Goal: Navigation & Orientation: Find specific page/section

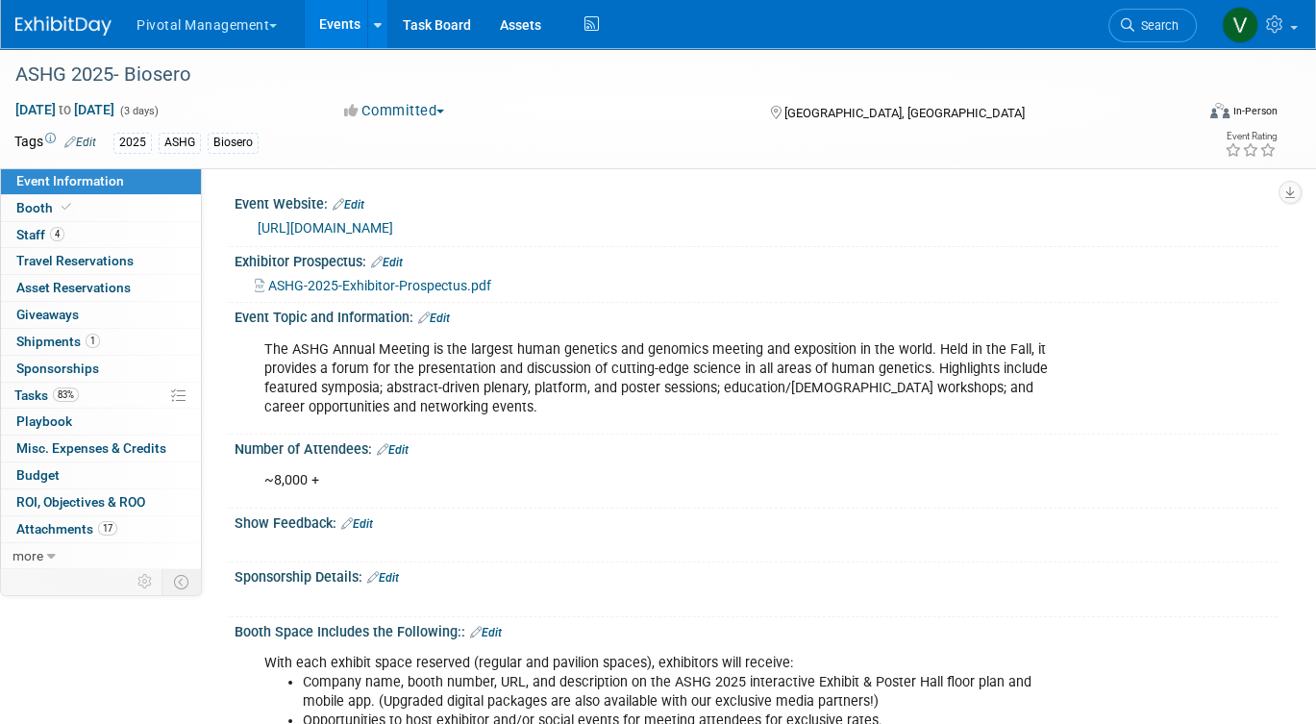
click at [332, 32] on link "Events" at bounding box center [340, 24] width 70 height 48
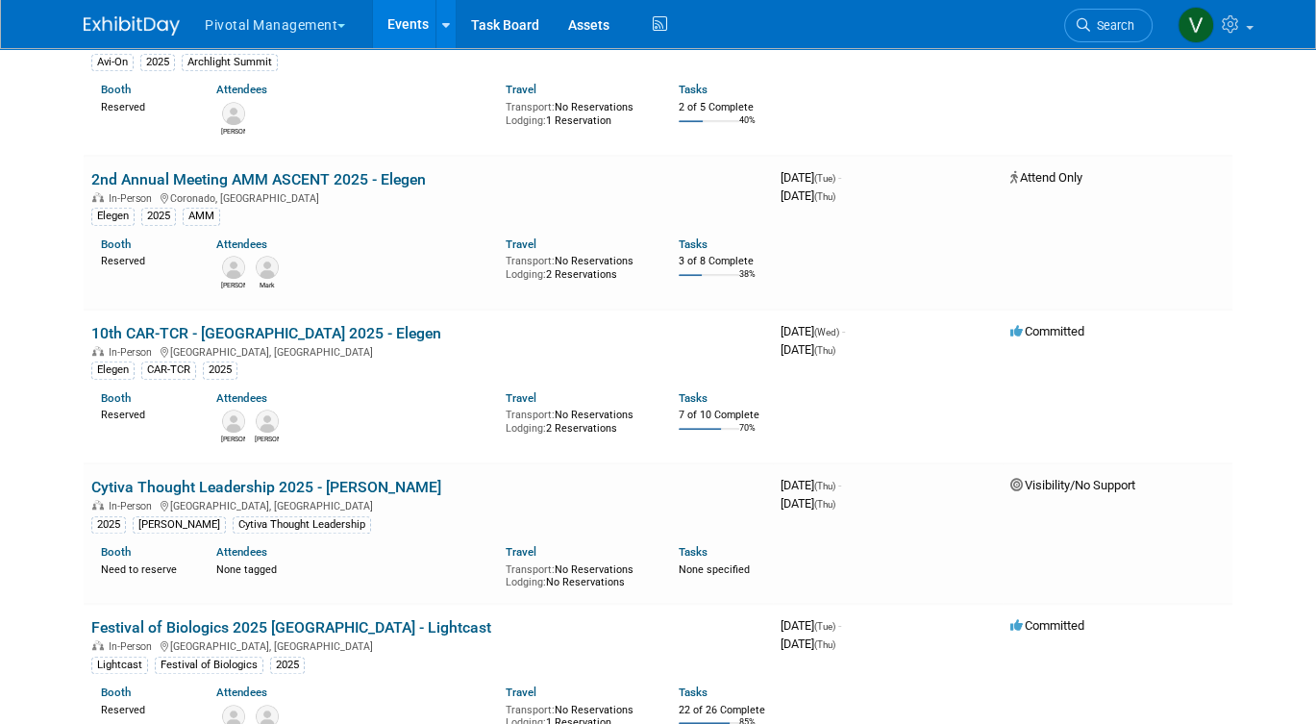
scroll to position [1708, 0]
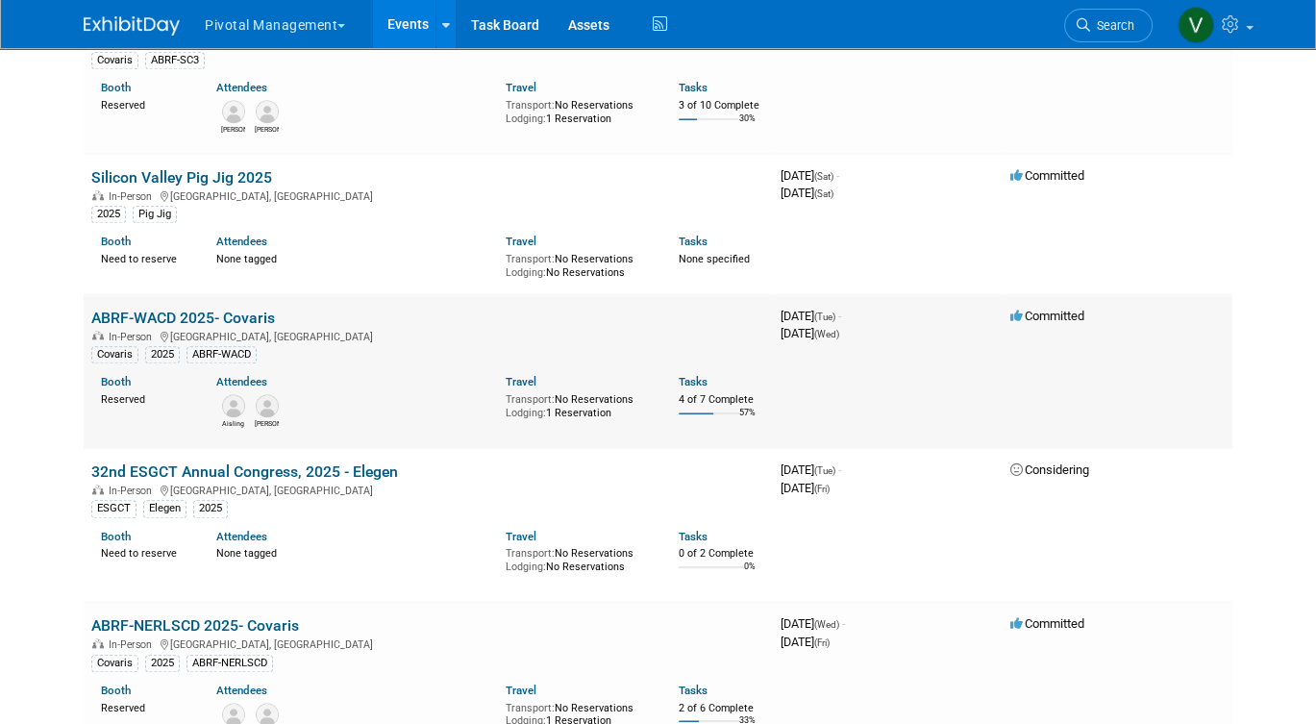
click at [212, 327] on link "ABRF-WACD 2025- Covaris" at bounding box center [183, 318] width 184 height 18
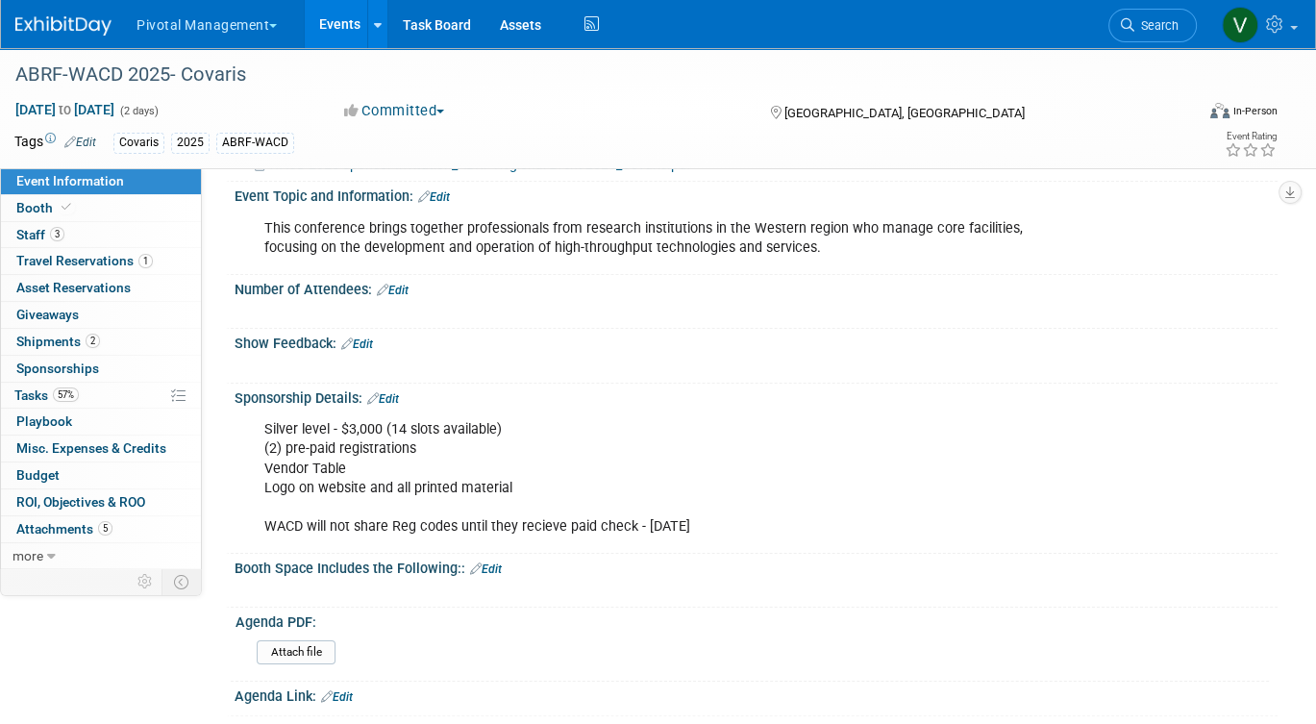
scroll to position [192, 0]
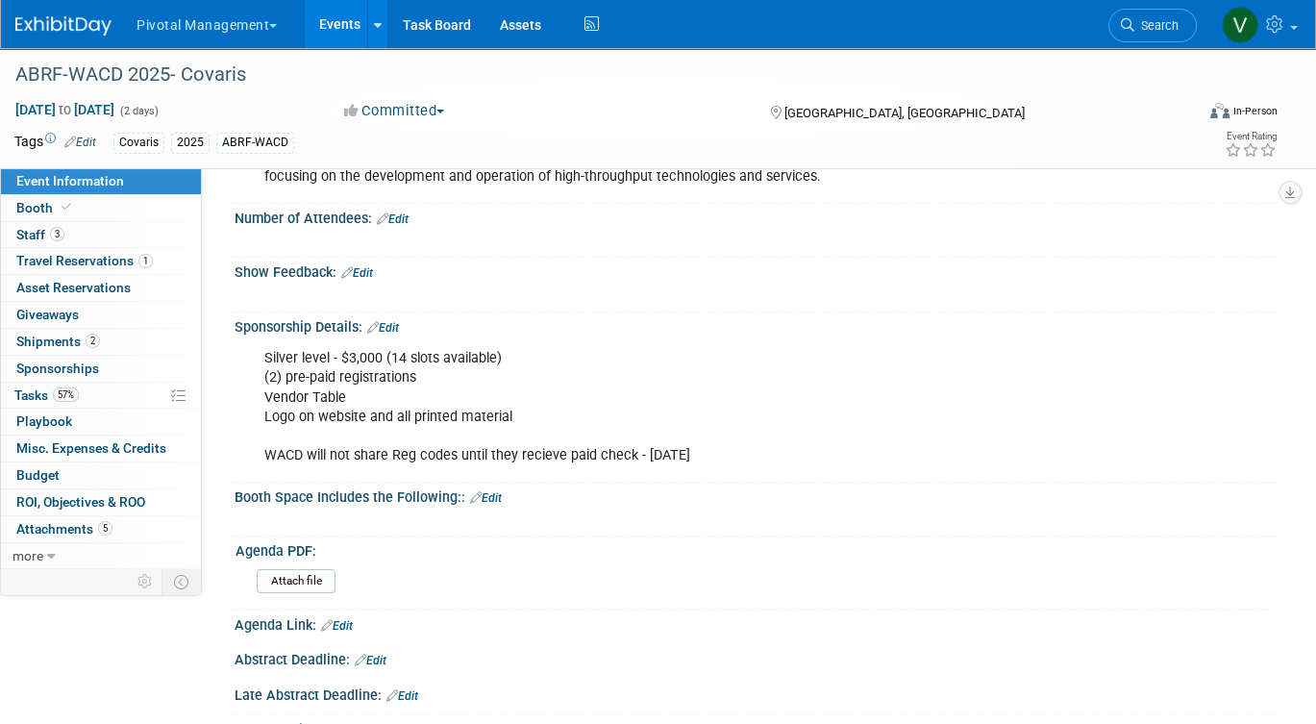
click at [338, 33] on link "Events" at bounding box center [340, 24] width 70 height 48
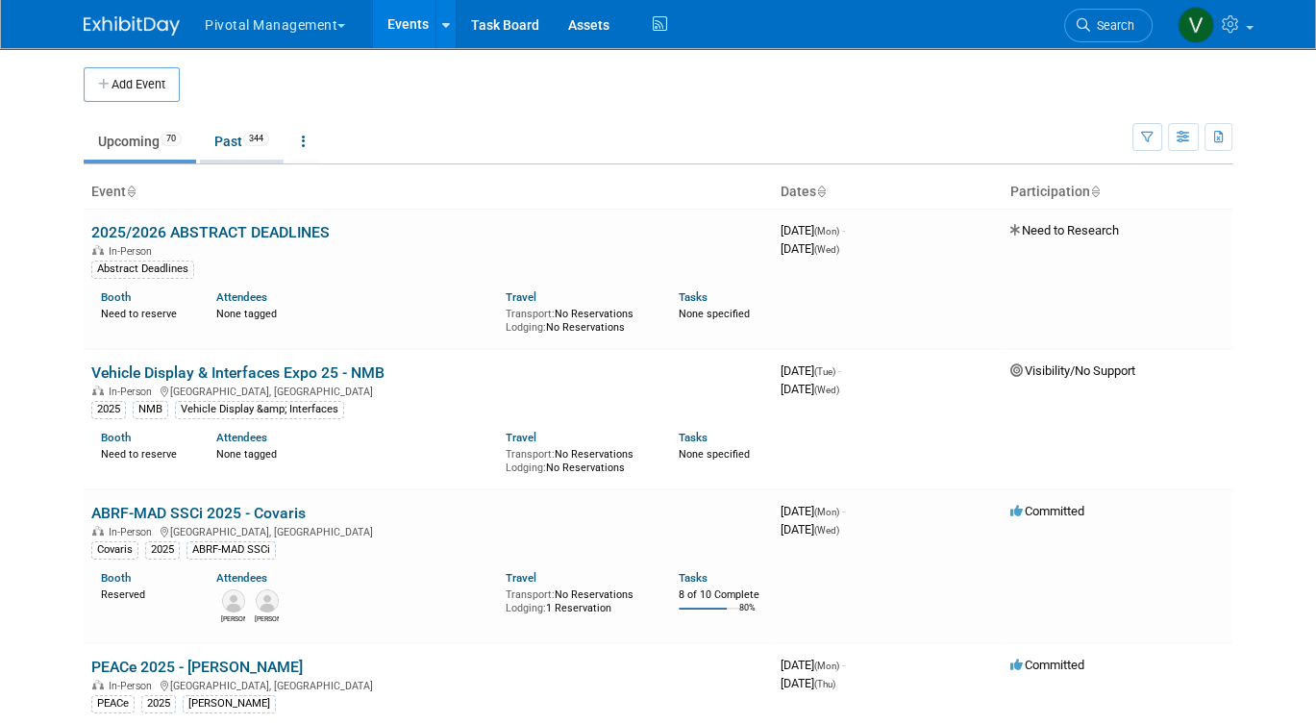
click at [250, 139] on span "344" at bounding box center [256, 139] width 26 height 14
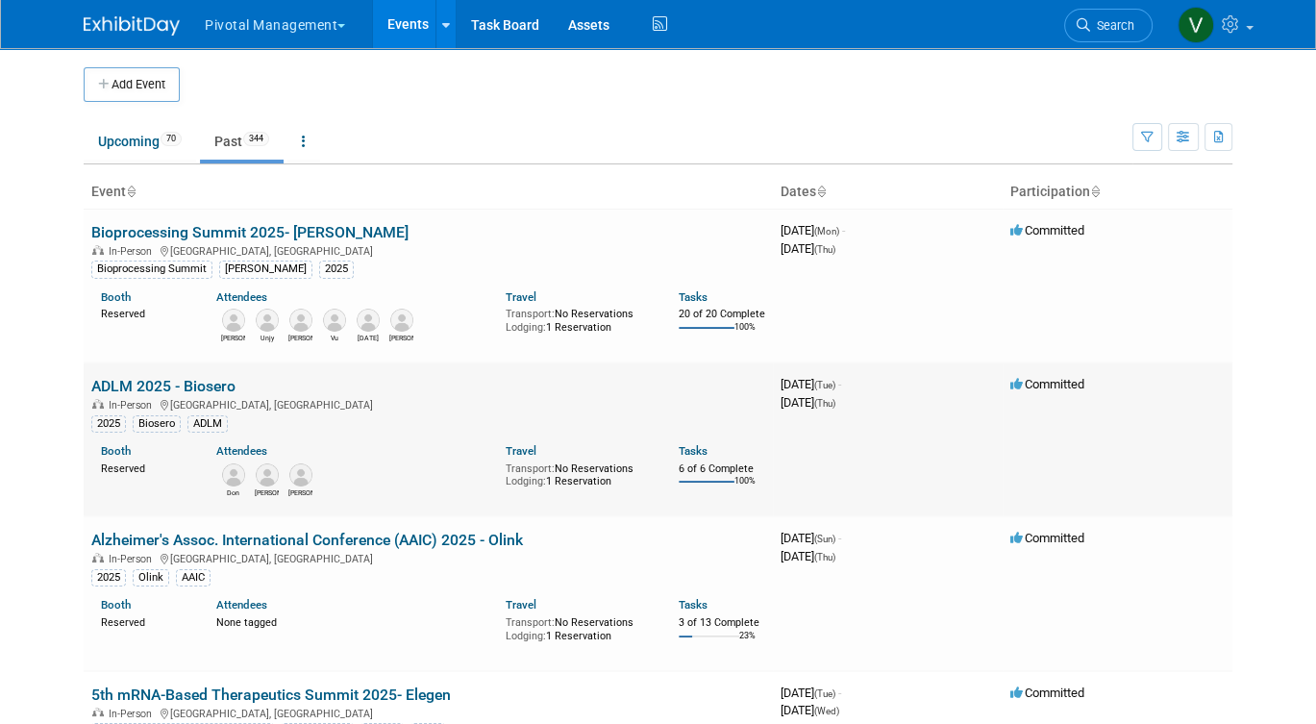
click at [133, 395] on link "ADLM 2025 - Biosero" at bounding box center [163, 386] width 144 height 18
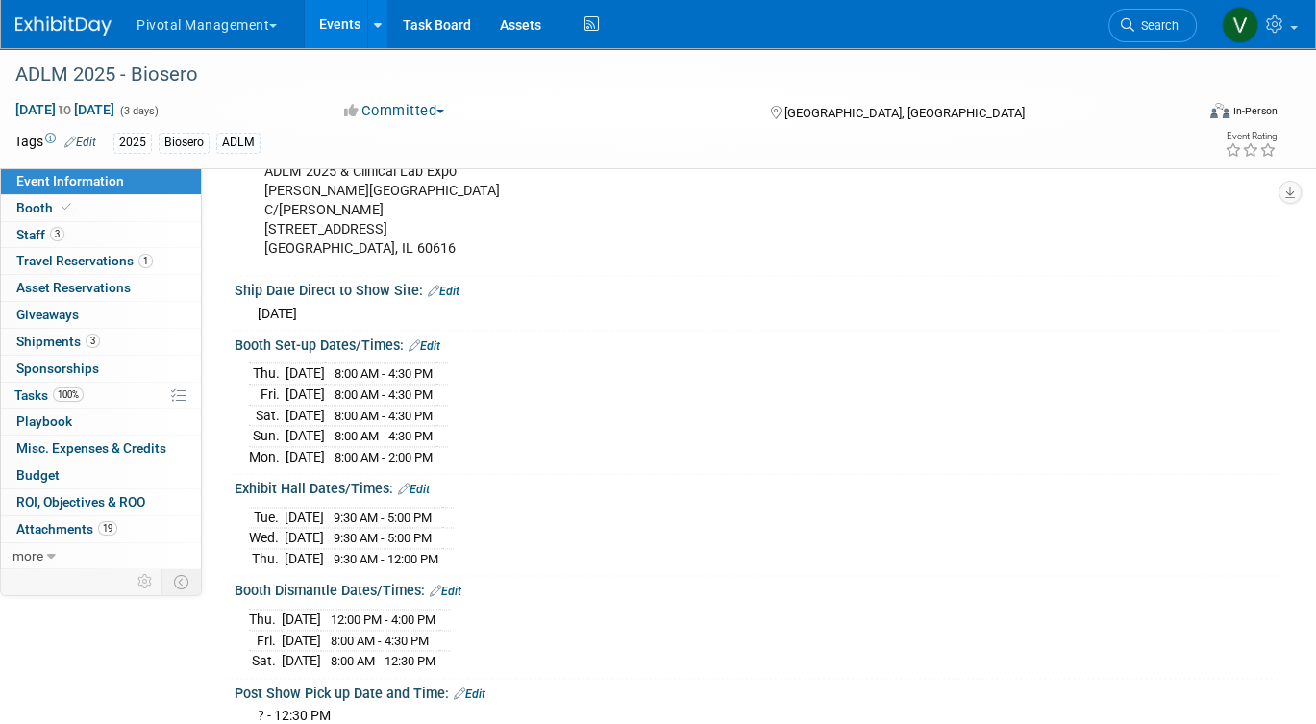
scroll to position [2478, 0]
